Goal: Information Seeking & Learning: Check status

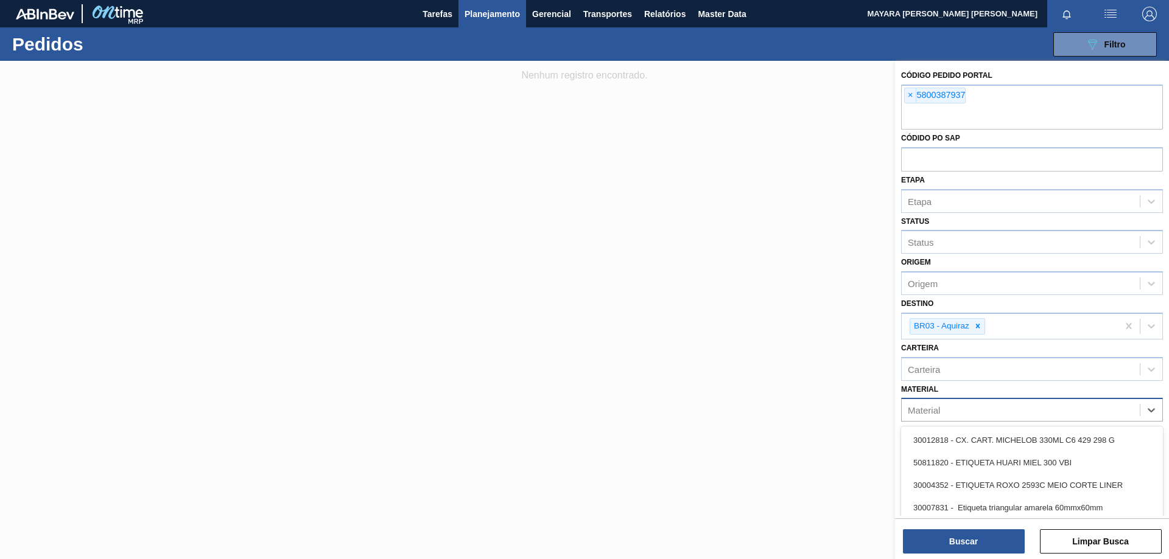
click at [1126, 414] on div "Material" at bounding box center [1021, 411] width 238 height 18
paste input "INSUMOS CRÍTICOS CÓDIGO MATERIAL SKU [PERSON_NAME] 20005447 ROT FRONT STELLA 60…"
type input "INSUMOS CRÍTICOS CÓDIGO MATERIAL SKU [PERSON_NAME] 20005447 ROT FRONT STELLA 60…"
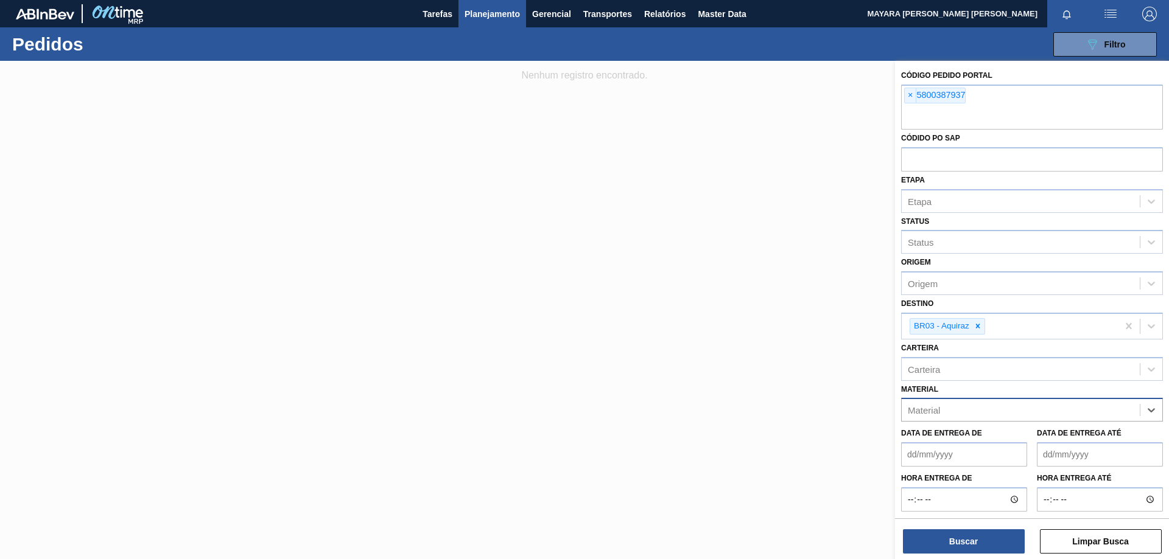
drag, startPoint x: 1141, startPoint y: 408, endPoint x: 961, endPoint y: 417, distance: 181.0
click at [961, 417] on div "Material" at bounding box center [1032, 410] width 262 height 24
paste input "30003120"
type input "30003120"
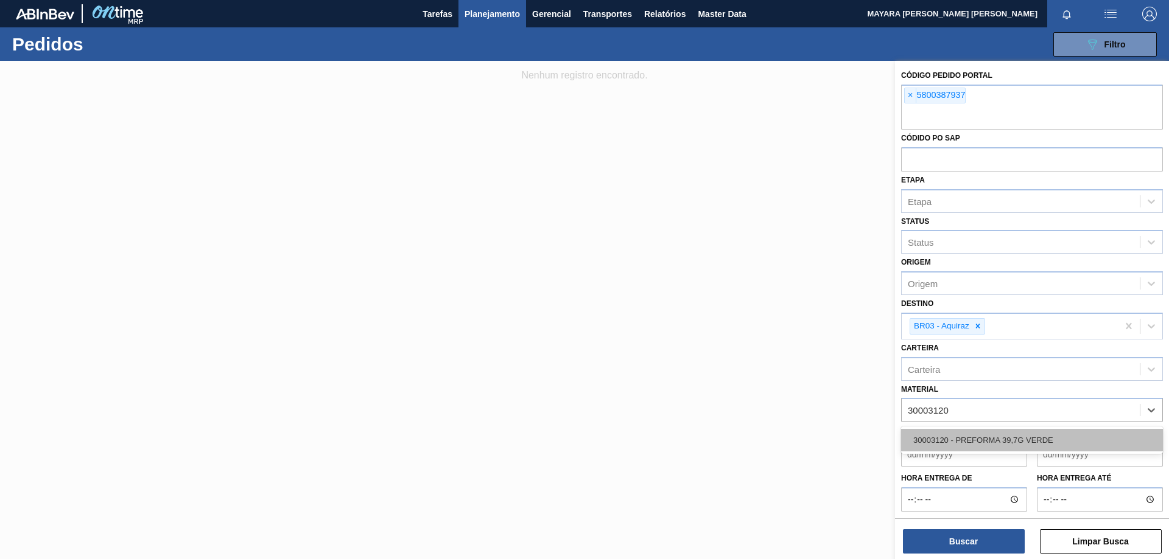
click at [1025, 434] on div "30003120 - PREFORMA 39,7G VERDE" at bounding box center [1032, 440] width 262 height 23
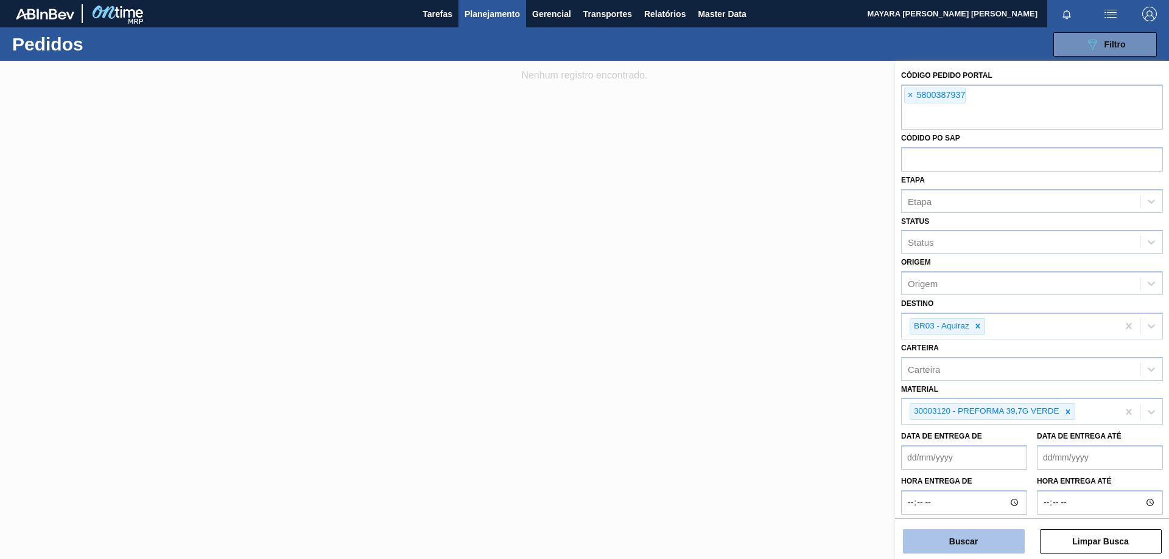
click at [992, 538] on button "Buscar" at bounding box center [964, 542] width 122 height 24
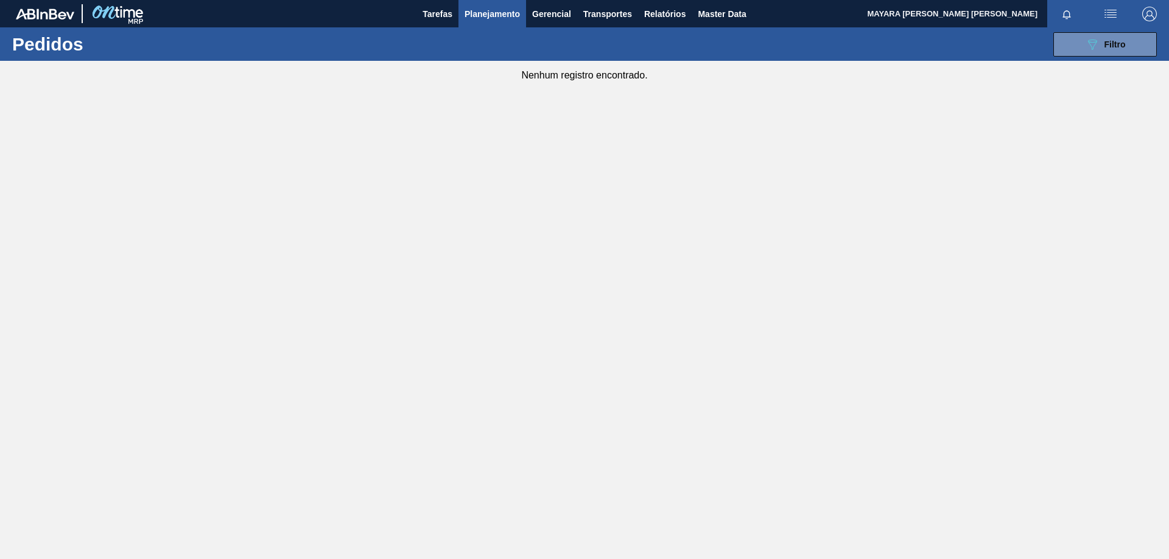
click at [493, 15] on span "Planejamento" at bounding box center [491, 14] width 55 height 15
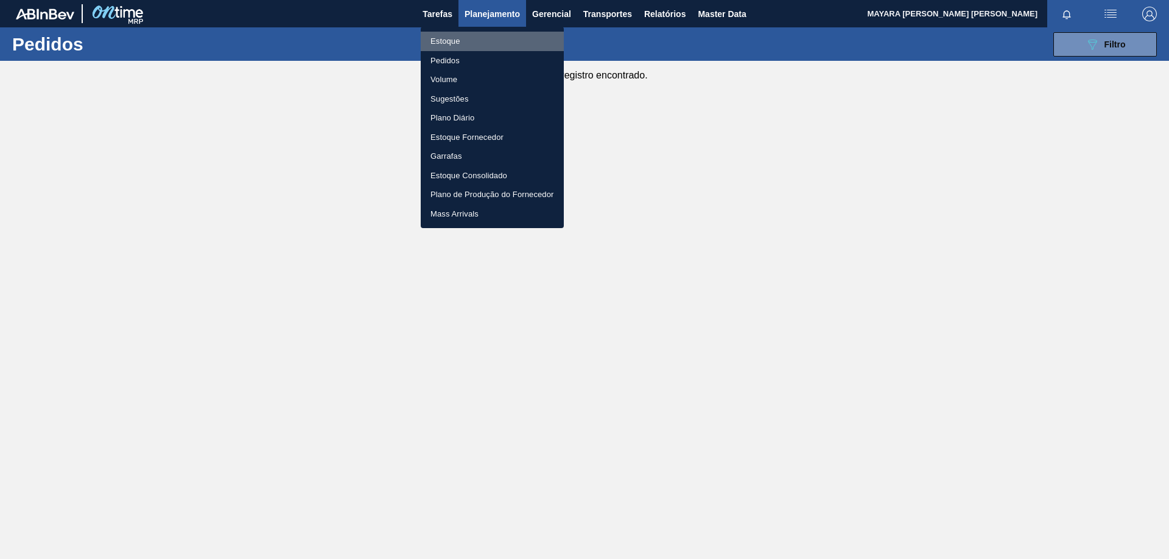
click at [455, 40] on li "Estoque" at bounding box center [492, 41] width 143 height 19
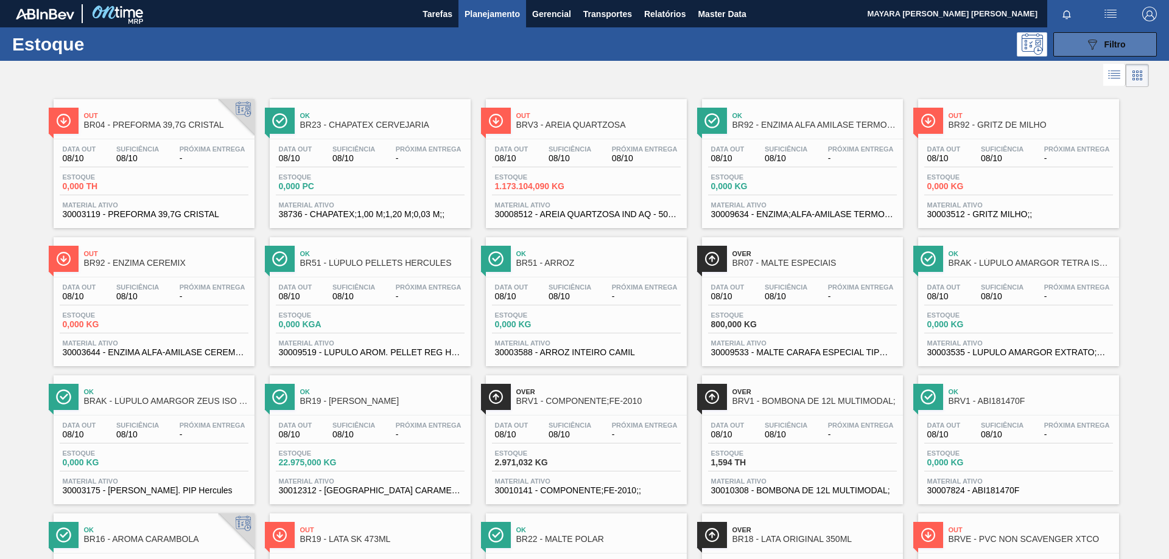
click at [1112, 40] on span "Filtro" at bounding box center [1114, 45] width 21 height 10
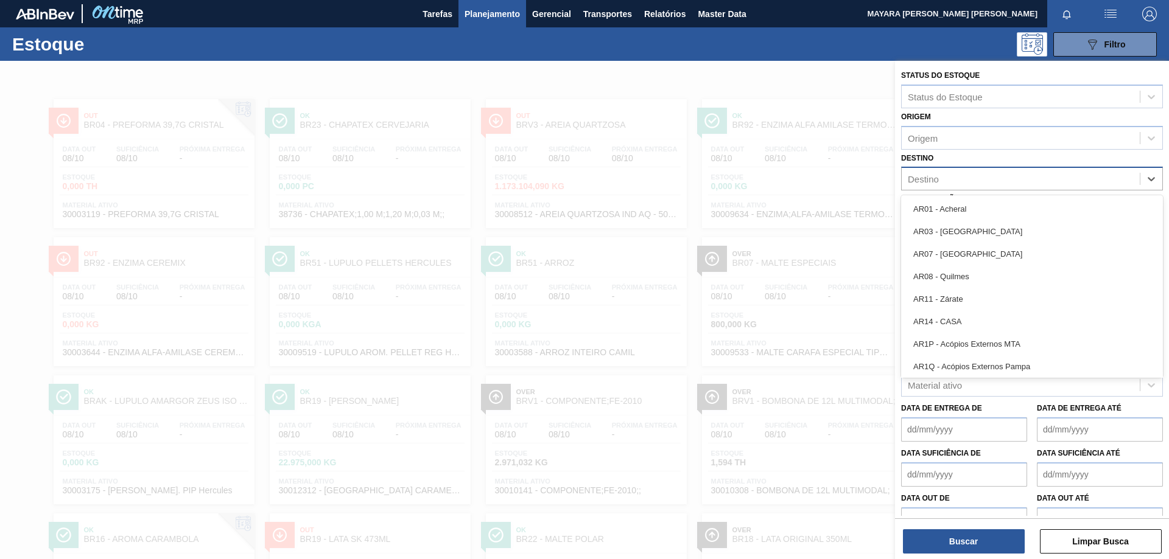
click at [934, 180] on div "Destino" at bounding box center [923, 179] width 31 height 10
type input "br03"
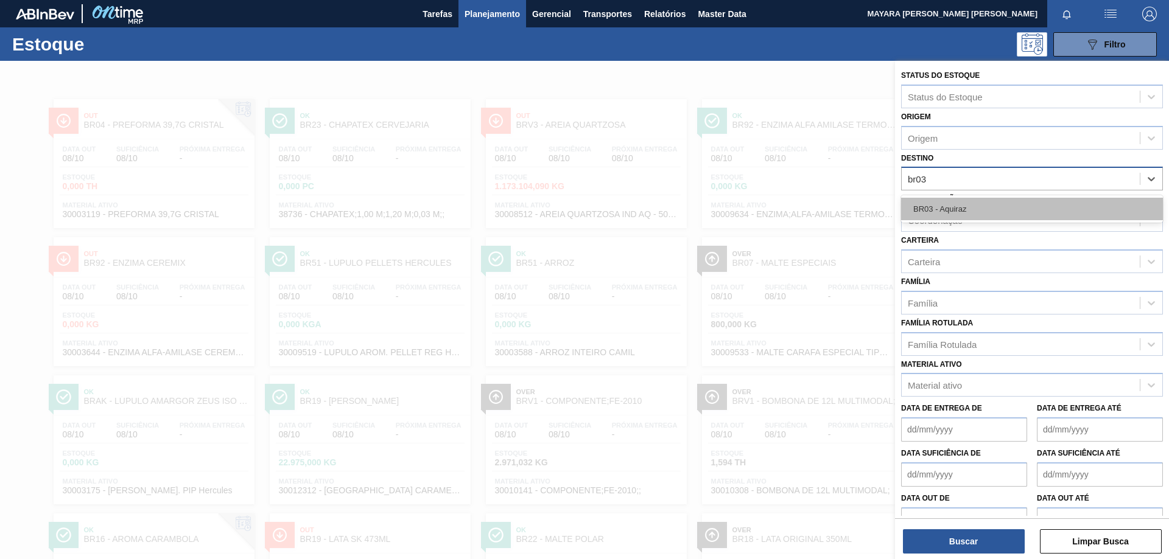
click at [945, 203] on div "BR03 - Aquiraz" at bounding box center [1032, 209] width 262 height 23
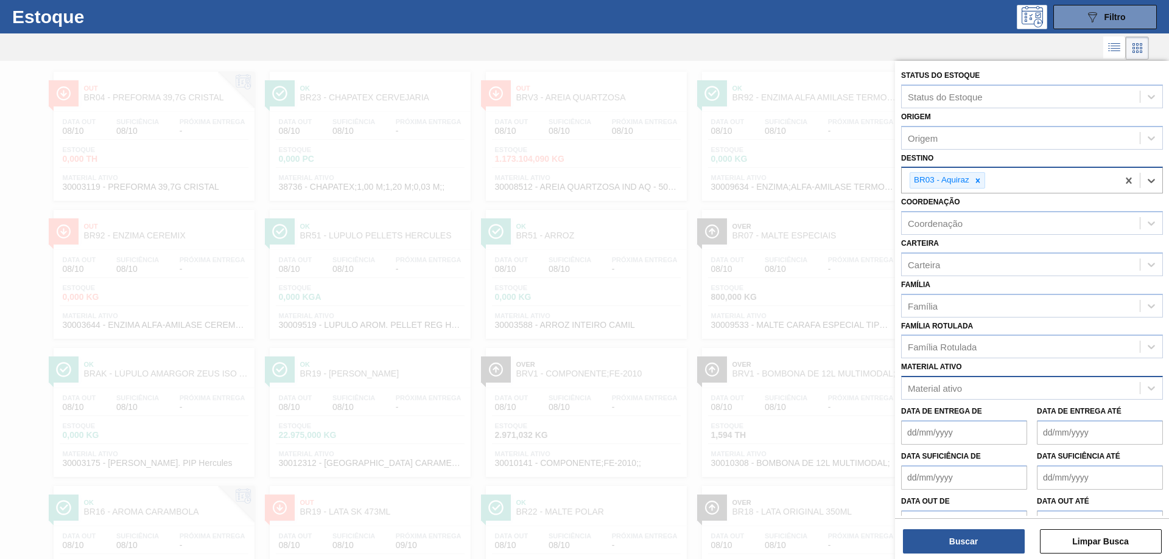
click at [972, 391] on div "Material ativo" at bounding box center [1021, 389] width 238 height 18
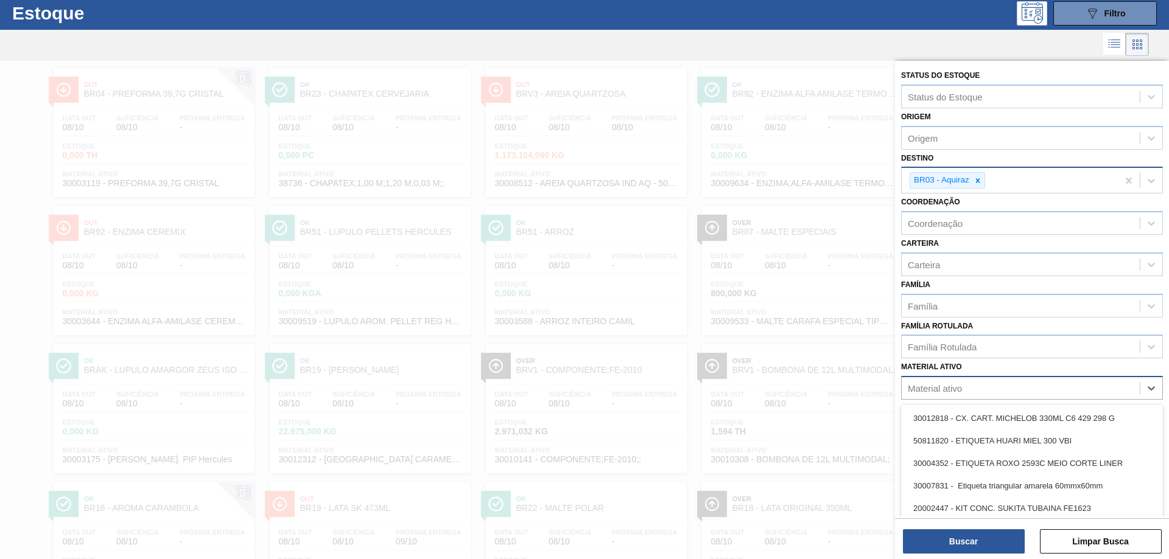
scroll to position [33, 0]
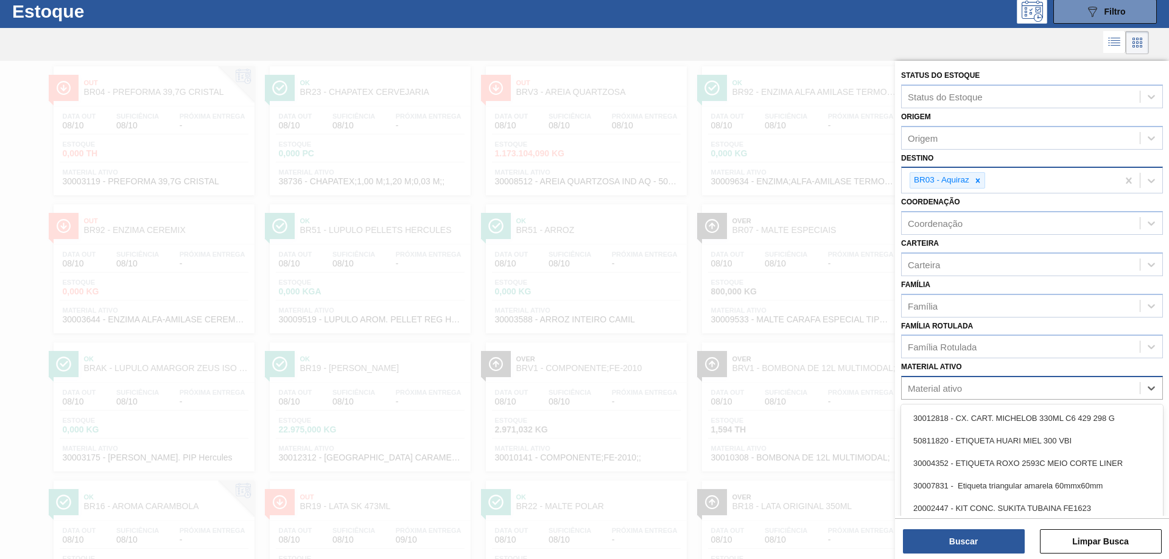
paste ativo "30003120"
type ativo "30003120"
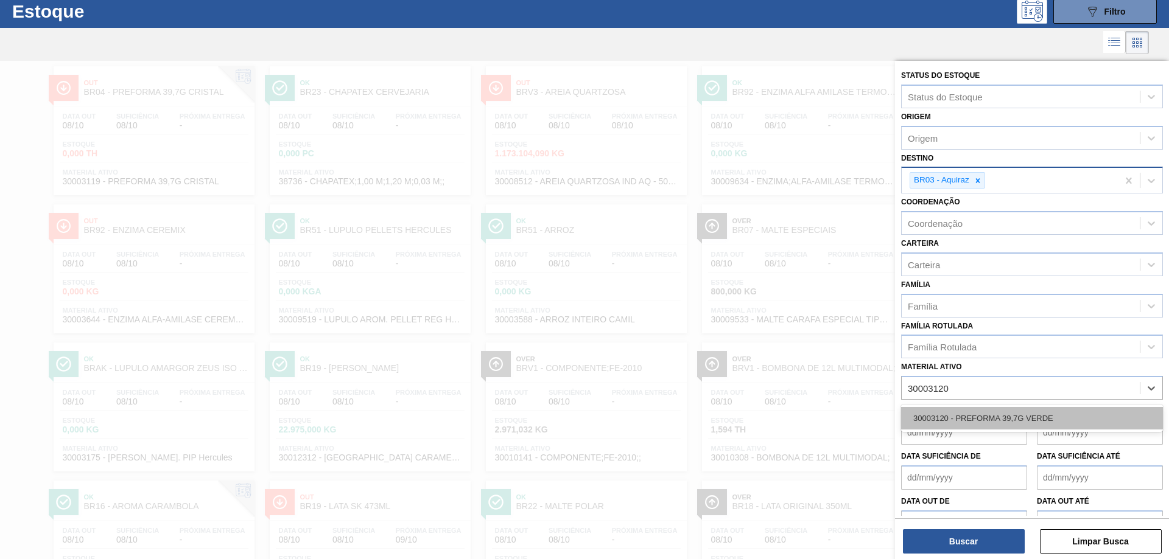
click at [987, 417] on div "30003120 - PREFORMA 39,7G VERDE" at bounding box center [1032, 418] width 262 height 23
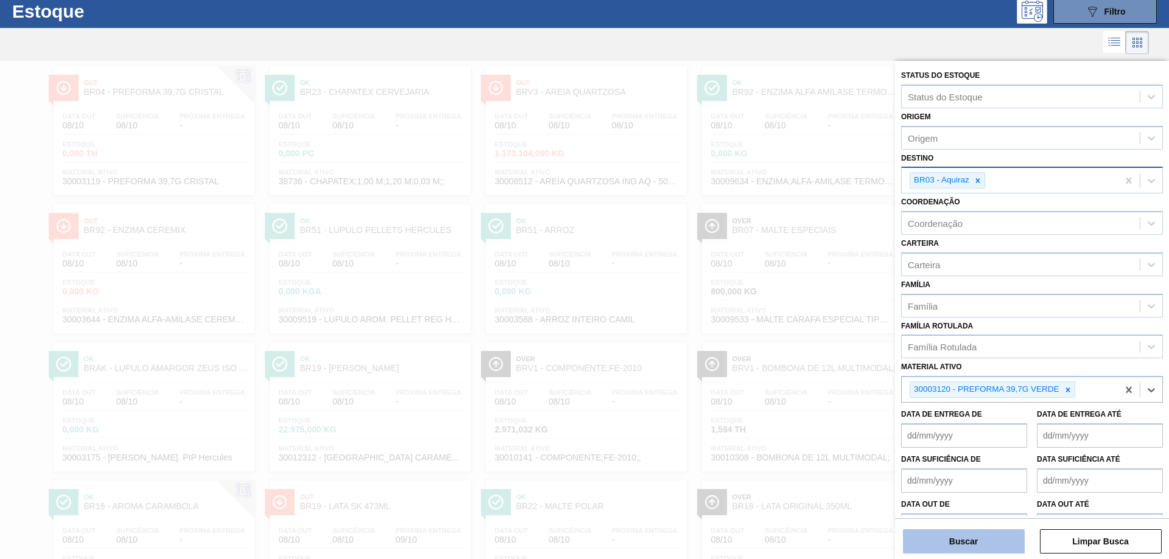
click at [973, 537] on button "Buscar" at bounding box center [964, 542] width 122 height 24
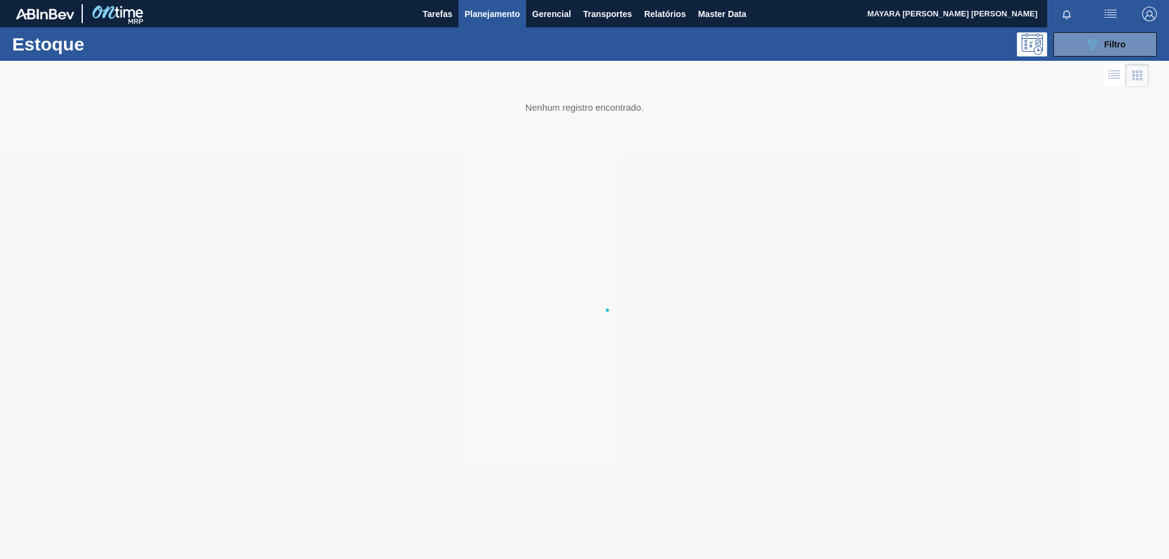
scroll to position [0, 0]
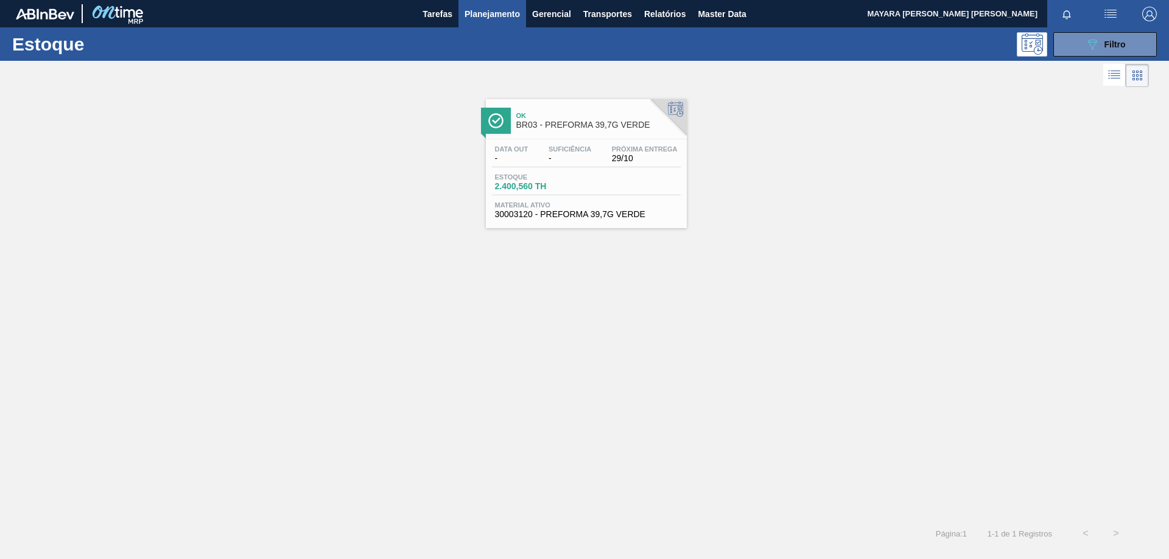
click at [595, 184] on div "Estoque 2.400,560 TH" at bounding box center [586, 184] width 189 height 22
